Goal: Use online tool/utility: Utilize a website feature to perform a specific function

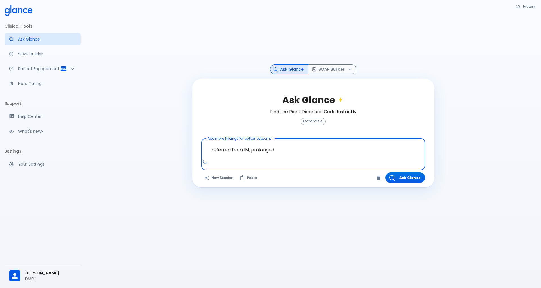
click at [251, 150] on textarea "referred from IM, prolonged" at bounding box center [313, 150] width 216 height 18
click at [300, 150] on textarea "referred from IM, slightly prolonged" at bounding box center [313, 150] width 216 height 18
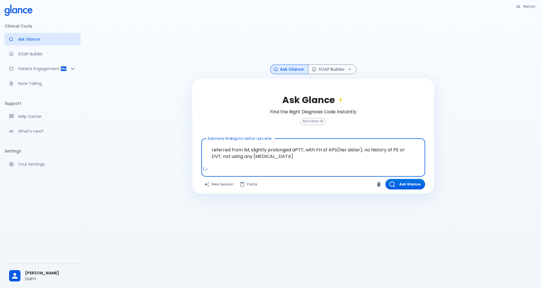
click at [211, 151] on textarea "referred from IM, slightly prolonged aPTT, with FH of APS(her sister), no histo…" at bounding box center [313, 153] width 216 height 24
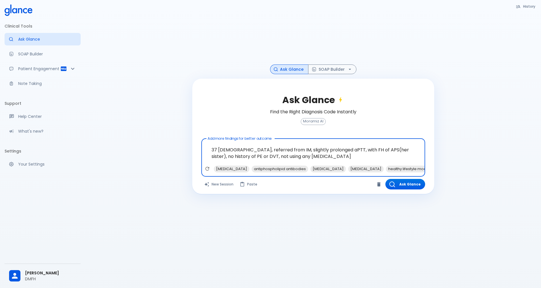
click at [326, 150] on textarea "37 [DEMOGRAPHIC_DATA], referred from IM, slightly prolonged aPTT, with FH of AP…" at bounding box center [313, 153] width 216 height 24
click at [324, 149] on textarea "37 [DEMOGRAPHIC_DATA], referred from IM, slightly prolonged aPTT, with FH of AP…" at bounding box center [313, 153] width 216 height 24
click at [320, 149] on textarea "37 [DEMOGRAPHIC_DATA], referred from IM, slightly prolonged aPT, with FH of APS…" at bounding box center [313, 153] width 216 height 24
click at [320, 150] on textarea "37 [DEMOGRAPHIC_DATA], referred from IM, slightly prolonged PT, with FH of APS(…" at bounding box center [313, 153] width 216 height 24
click at [364, 149] on textarea "37 [DEMOGRAPHIC_DATA], referred from IM, slightly prolonged [MEDICAL_DATA], wit…" at bounding box center [313, 153] width 216 height 24
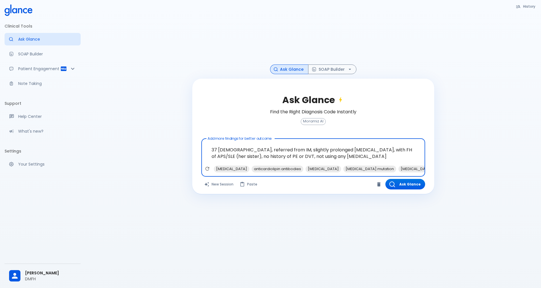
click at [332, 158] on textarea "37 [DEMOGRAPHIC_DATA], referred from IM, slightly prolonged [MEDICAL_DATA], wit…" at bounding box center [313, 153] width 216 height 24
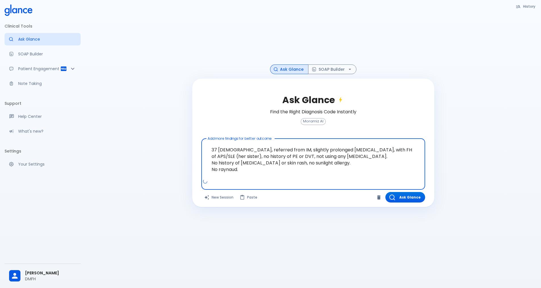
click at [397, 149] on textarea "37 [DEMOGRAPHIC_DATA], referred from IM, slightly prolonged [MEDICAL_DATA], wit…" at bounding box center [313, 159] width 216 height 37
click at [215, 157] on textarea "37 [DEMOGRAPHIC_DATA], referred from IM, slightly prolonged [MEDICAL_DATA], wit…" at bounding box center [313, 159] width 216 height 37
click at [247, 168] on textarea "37 [DEMOGRAPHIC_DATA], referred from IM, slightly prolonged [MEDICAL_DATA], wit…" at bounding box center [313, 159] width 216 height 37
click at [0, 0] on span "Raynaud." at bounding box center [0, 0] width 0 height 0
click at [246, 170] on textarea "37 [DEMOGRAPHIC_DATA], referred from IM, slightly prolonged [MEDICAL_DATA], wit…" at bounding box center [313, 159] width 216 height 37
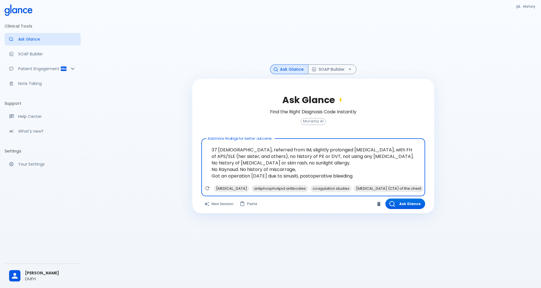
click at [0, 0] on span "[MEDICAL_DATA] and" at bounding box center [0, 0] width 0 height 0
click at [0, 0] on span "months" at bounding box center [0, 0] width 0 height 0
click at [0, 0] on span "[MEDICAL_DATA]," at bounding box center [0, 0] width 0 height 0
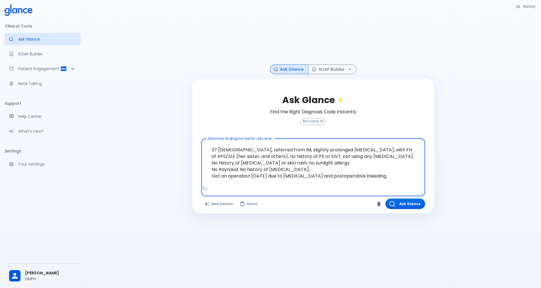
scroll to position [14, 0]
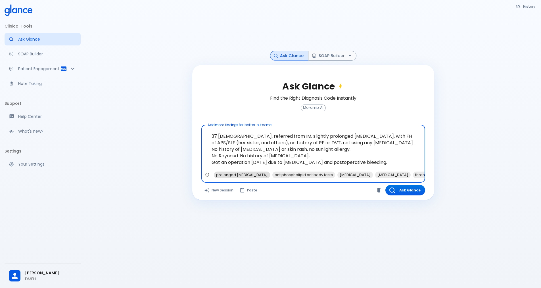
type textarea "37 [DEMOGRAPHIC_DATA], referred from IM, slightly prolonged [MEDICAL_DATA], wit…"
click at [238, 177] on span "prolonged [MEDICAL_DATA]" at bounding box center [242, 175] width 56 height 7
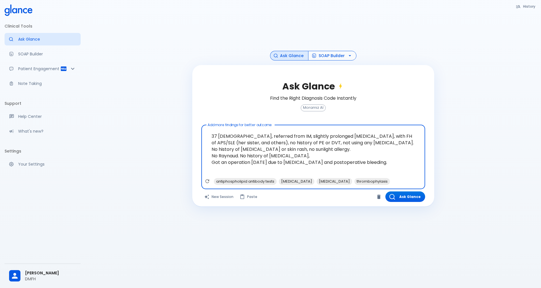
click at [344, 56] on button "SOAP Builder" at bounding box center [332, 56] width 48 height 10
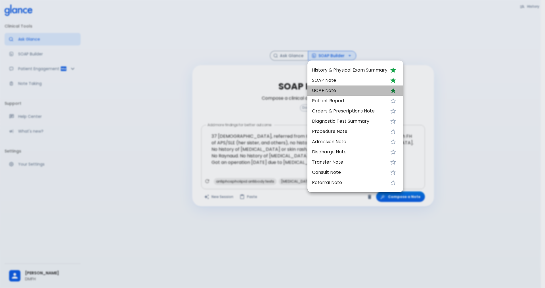
click at [333, 90] on span "UCAF Note" at bounding box center [350, 90] width 76 height 7
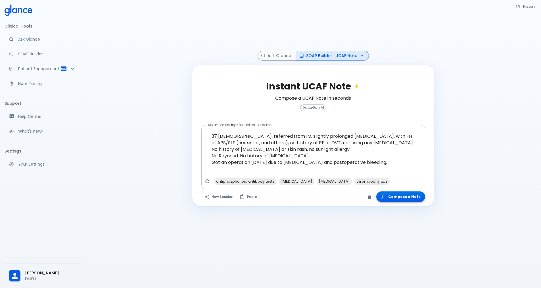
click at [402, 200] on button "Compose a Note" at bounding box center [400, 196] width 49 height 11
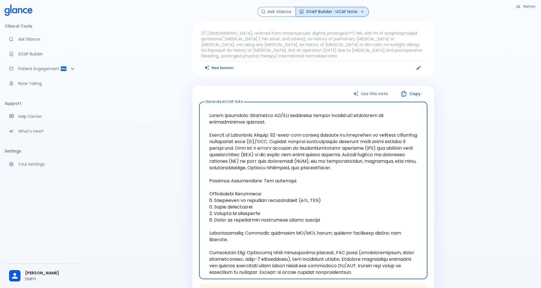
click at [249, 165] on textarea "Generated UCAF Note" at bounding box center [313, 191] width 220 height 168
click at [377, 170] on textarea "Generated UCAF Note" at bounding box center [313, 191] width 220 height 168
click at [321, 217] on textarea "Generated UCAF Note" at bounding box center [313, 191] width 220 height 168
drag, startPoint x: 324, startPoint y: 221, endPoint x: 206, endPoint y: 191, distance: 121.1
click at [206, 191] on textarea "Generated UCAF Note" at bounding box center [313, 191] width 220 height 168
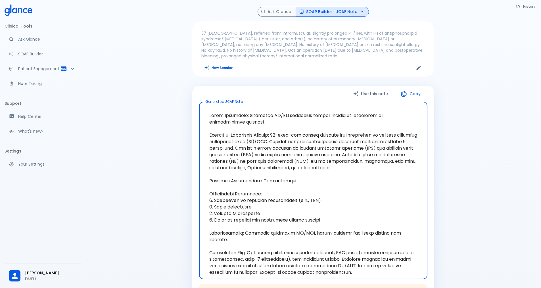
click at [361, 255] on textarea "Generated UCAF Note" at bounding box center [313, 191] width 220 height 168
drag, startPoint x: 348, startPoint y: 266, endPoint x: 195, endPoint y: 194, distance: 169.1
click at [195, 194] on div "Use this note Copy Generated UCAF Note x Generated UCAF Note Please review and …" at bounding box center [313, 195] width 242 height 219
click at [371, 172] on textarea "Generated UCAF Note" at bounding box center [313, 191] width 220 height 168
drag, startPoint x: 371, startPoint y: 166, endPoint x: 195, endPoint y: 134, distance: 179.0
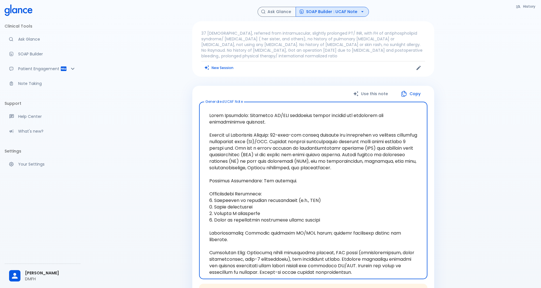
click at [195, 134] on div "Use this note Copy Generated UCAF Note x Generated UCAF Note Please review and …" at bounding box center [313, 195] width 242 height 219
click at [293, 110] on textarea "Generated UCAF Note" at bounding box center [313, 191] width 220 height 168
click at [260, 118] on textarea "Generated UCAF Note" at bounding box center [313, 191] width 220 height 168
drag, startPoint x: 234, startPoint y: 122, endPoint x: 250, endPoint y: 117, distance: 16.0
click at [250, 117] on textarea "Generated UCAF Note" at bounding box center [313, 191] width 220 height 168
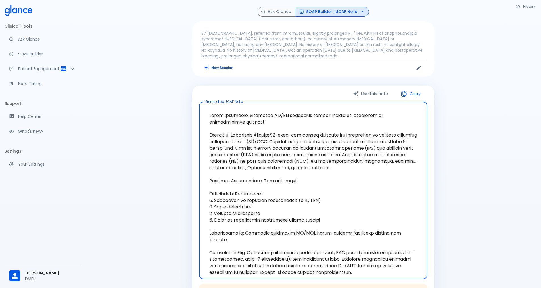
click at [297, 209] on textarea "Generated UCAF Note" at bounding box center [313, 191] width 220 height 168
click at [283, 223] on textarea "Generated UCAF Note" at bounding box center [313, 191] width 220 height 168
click at [297, 224] on textarea "Generated UCAF Note" at bounding box center [313, 191] width 220 height 168
click at [344, 229] on textarea "Generated UCAF Note" at bounding box center [313, 191] width 220 height 168
drag, startPoint x: 348, startPoint y: 266, endPoint x: 203, endPoint y: 187, distance: 164.5
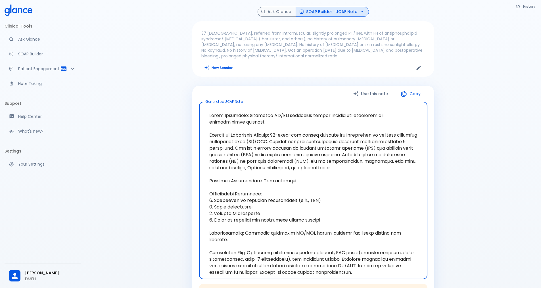
click at [203, 187] on textarea "Generated UCAF Note" at bounding box center [313, 191] width 220 height 168
drag, startPoint x: 267, startPoint y: 122, endPoint x: 258, endPoint y: 121, distance: 9.1
click at [267, 122] on textarea "Generated UCAF Note" at bounding box center [313, 191] width 220 height 168
drag, startPoint x: 233, startPoint y: 122, endPoint x: 249, endPoint y: 114, distance: 18.9
click at [249, 114] on textarea "Generated UCAF Note" at bounding box center [313, 191] width 220 height 168
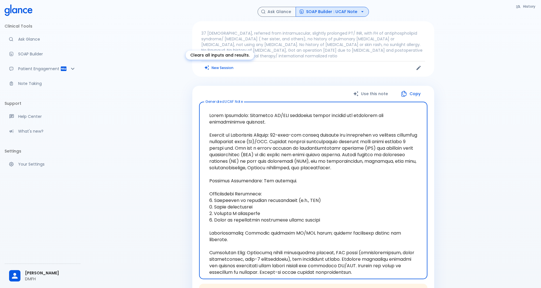
click at [215, 69] on button "New Session" at bounding box center [219, 68] width 36 height 8
